Goal: Use online tool/utility

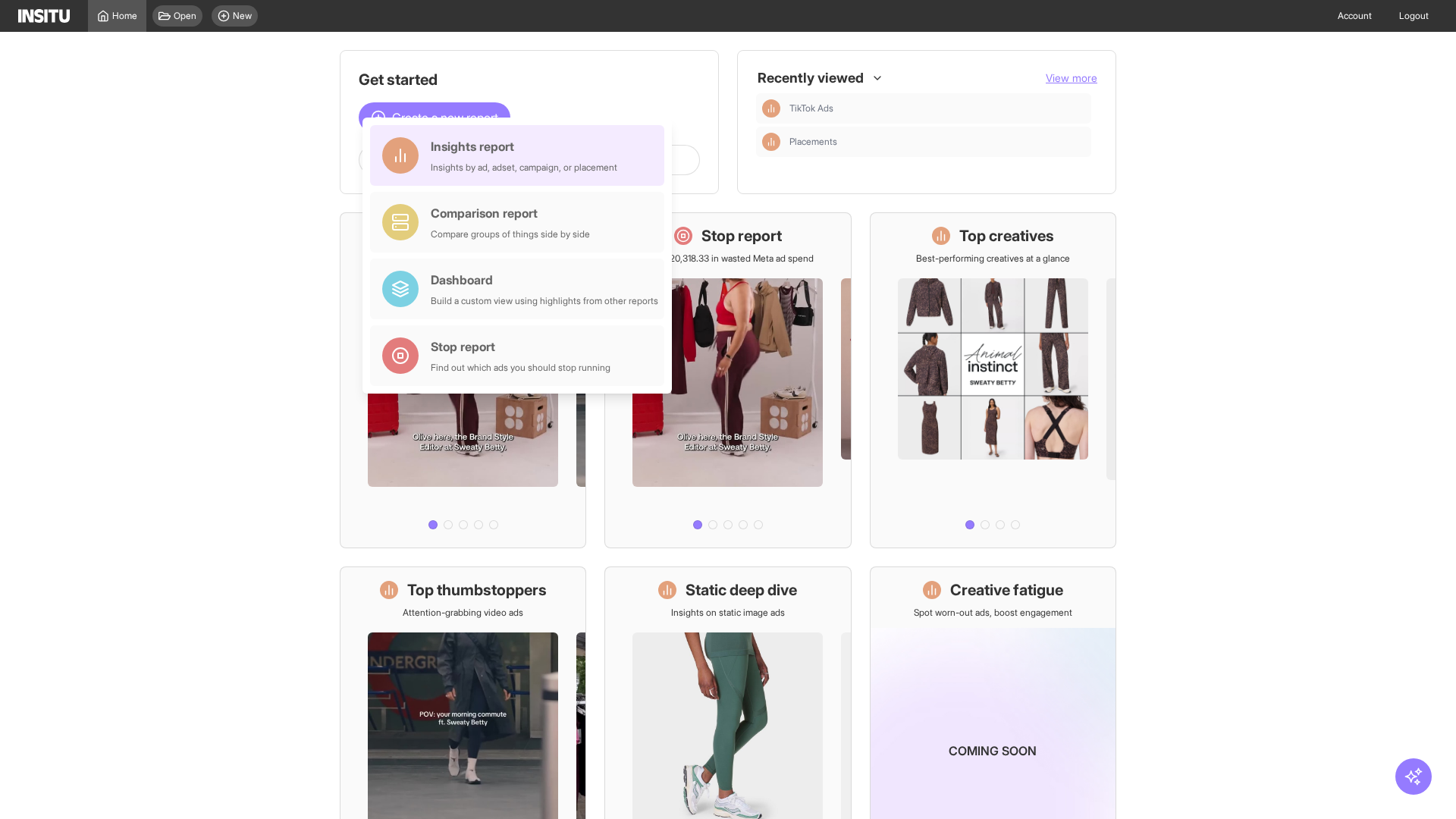
click at [521, 155] on div "Insights report Insights by ad, adset, campaign, or placement" at bounding box center [524, 156] width 187 height 36
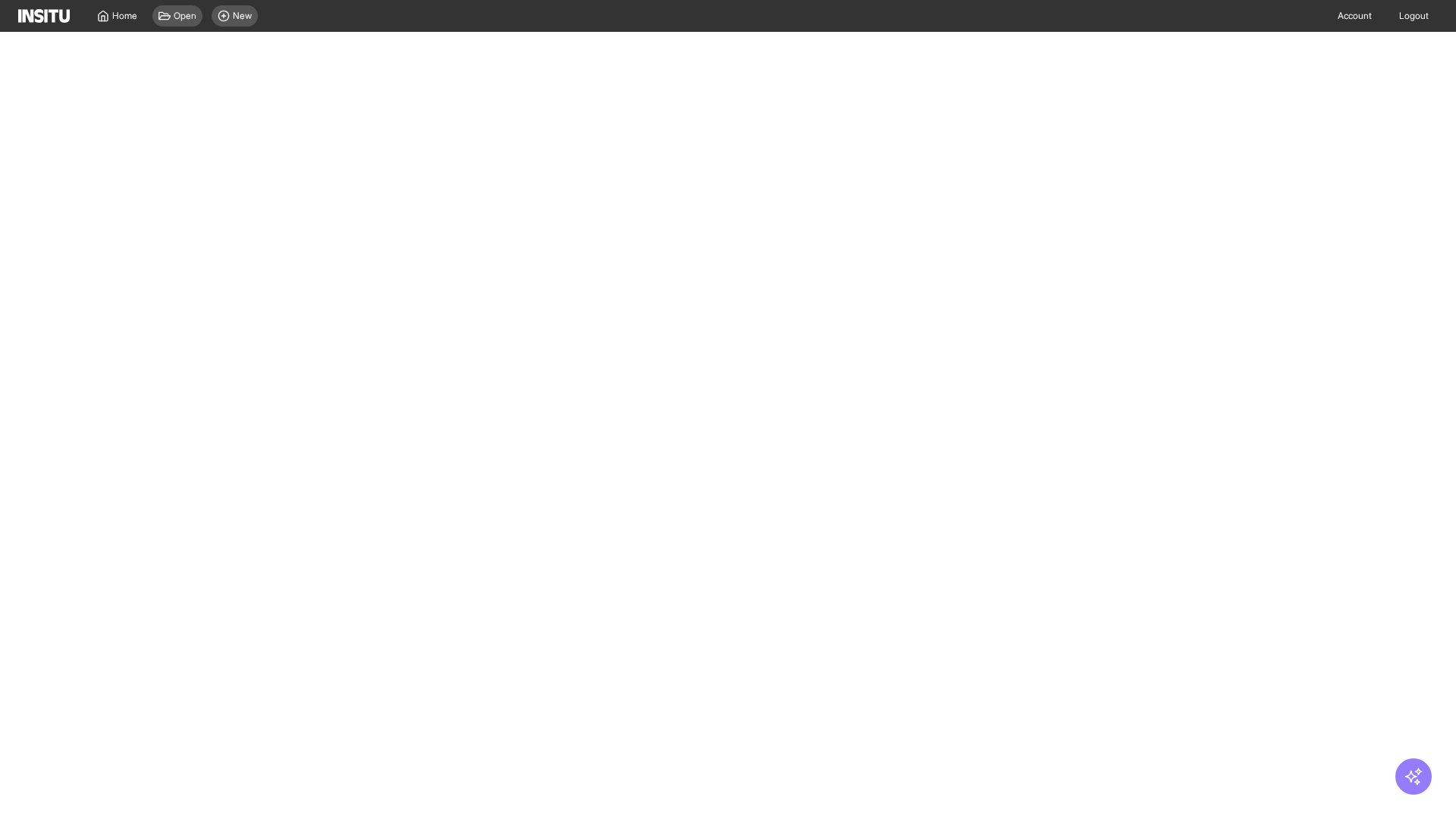
select select "**"
